Goal: Information Seeking & Learning: Learn about a topic

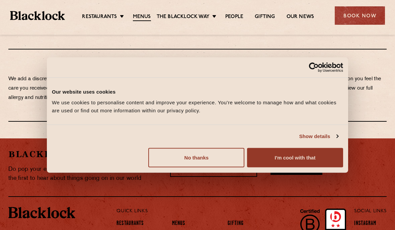
click at [197, 160] on button "No thanks" at bounding box center [196, 157] width 96 height 19
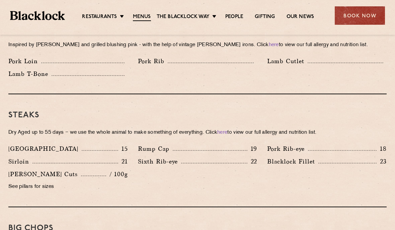
scroll to position [563, 0]
click at [213, 12] on ul "Restaurants Soho City Shoreditch Covent Garden Canary Wharf Manchester Birmingh…" at bounding box center [198, 15] width 266 height 11
click at [0, 0] on link "[DATE] Roast" at bounding box center [0, 0] width 0 height 0
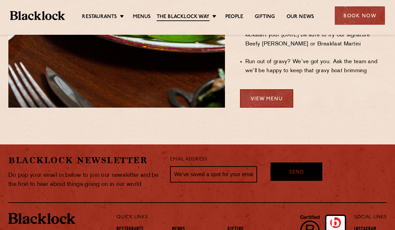
scroll to position [603, 0]
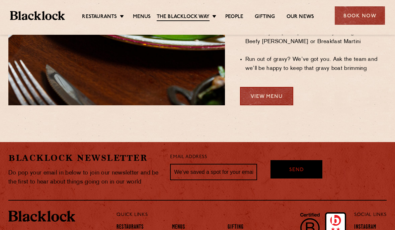
click at [129, 224] on link "Restaurants" at bounding box center [129, 227] width 27 height 7
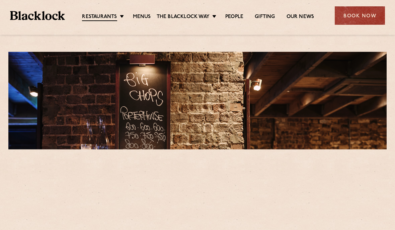
click at [0, 0] on link "[PERSON_NAME] Cuts" at bounding box center [0, 0] width 0 height 0
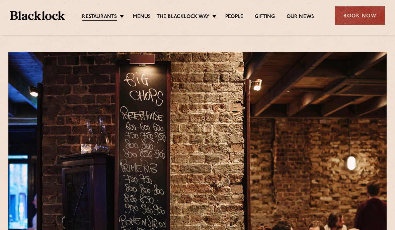
click at [0, 0] on link "Canary Wharf" at bounding box center [0, 0] width 0 height 0
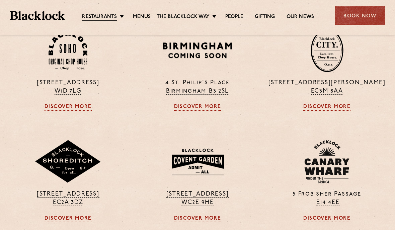
scroll to position [366, 0]
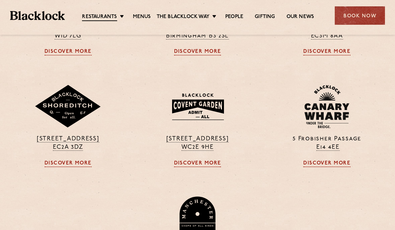
click at [331, 165] on link "Discover More" at bounding box center [326, 163] width 47 height 7
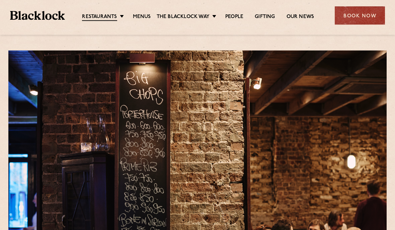
scroll to position [0, 0]
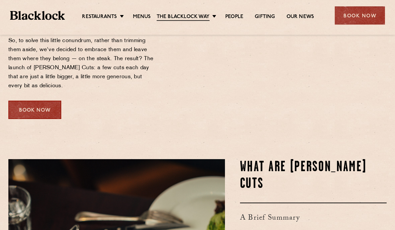
scroll to position [171, 0]
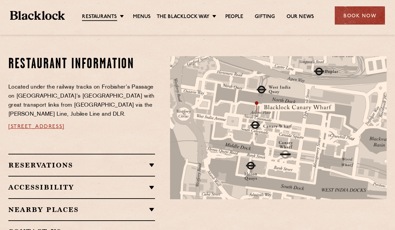
scroll to position [346, 0]
click at [71, 183] on h2 "Accessibility" at bounding box center [81, 187] width 146 height 8
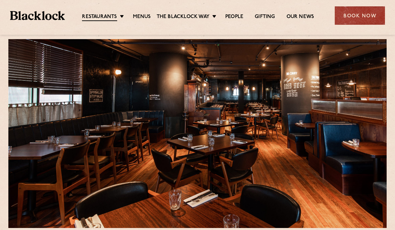
scroll to position [0, 0]
